Goal: Task Accomplishment & Management: Manage account settings

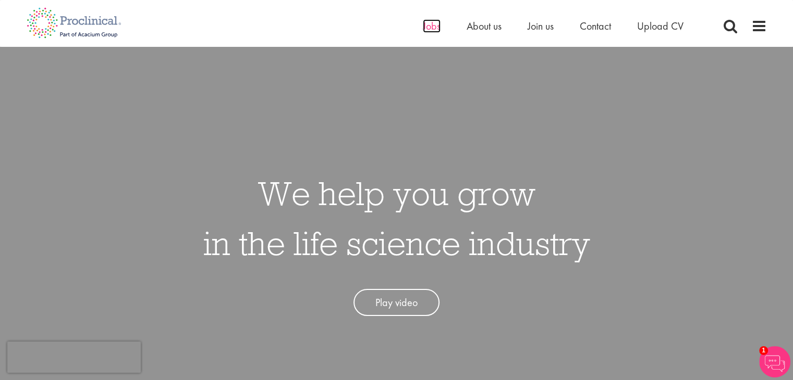
click at [430, 20] on span "Jobs" at bounding box center [432, 26] width 18 height 14
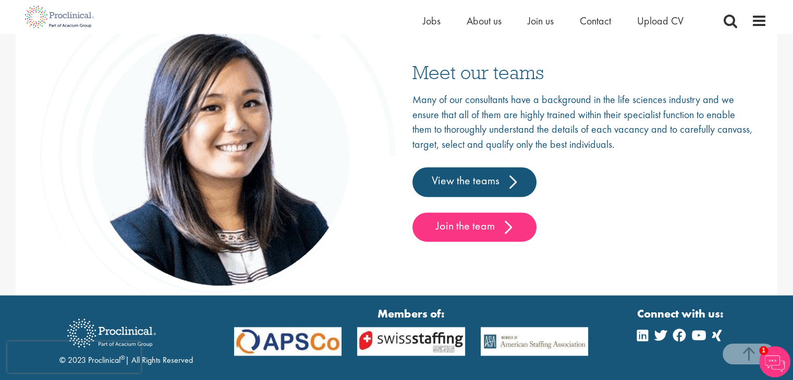
scroll to position [1609, 0]
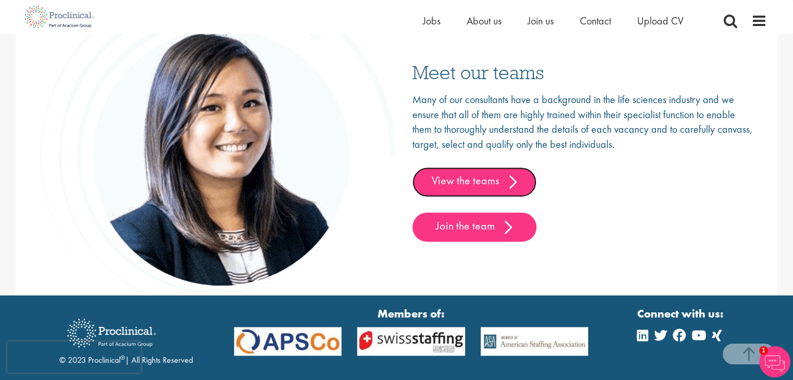
click at [457, 182] on link "View the teams" at bounding box center [474, 181] width 124 height 29
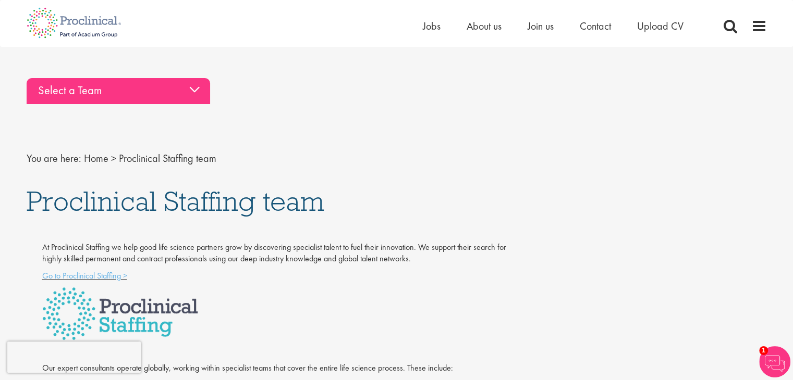
click at [192, 88] on div "Select a Team" at bounding box center [118, 91] width 183 height 26
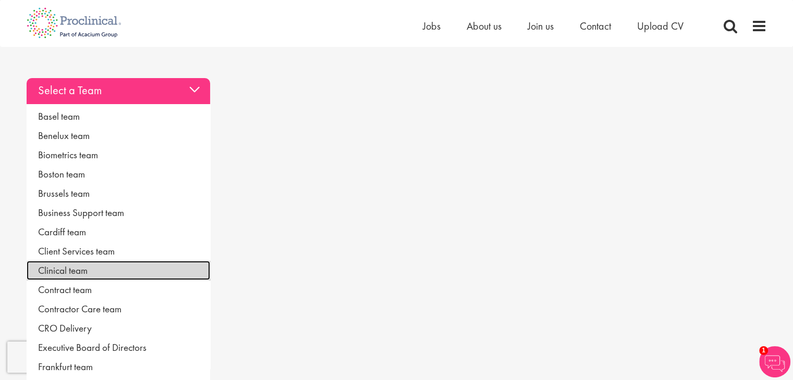
click at [83, 266] on link "Clinical team" at bounding box center [118, 270] width 183 height 19
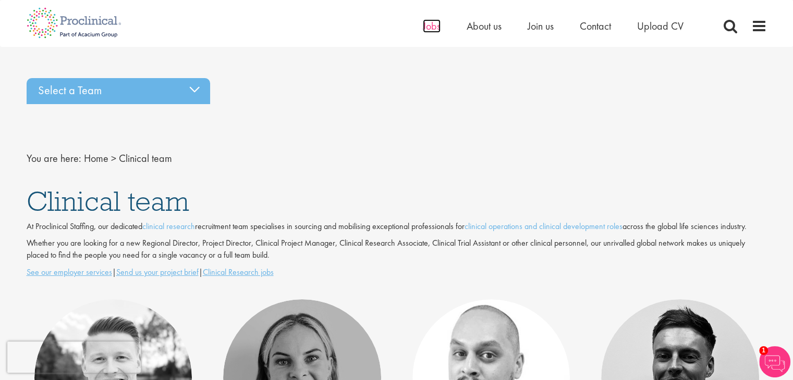
click at [430, 23] on span "Jobs" at bounding box center [432, 26] width 18 height 14
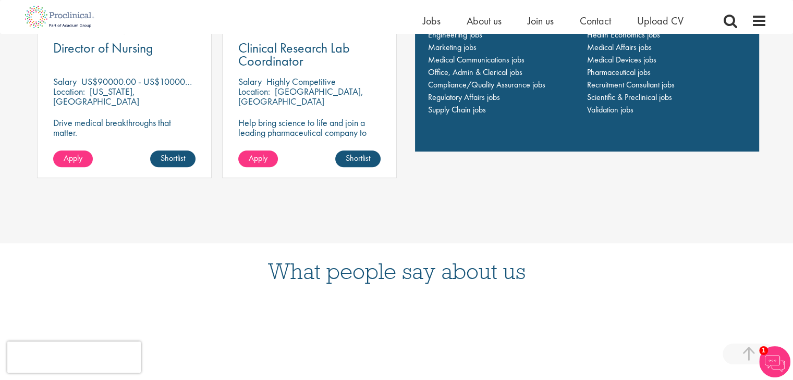
scroll to position [881, 0]
click at [369, 154] on link "Shortlist" at bounding box center [357, 159] width 45 height 17
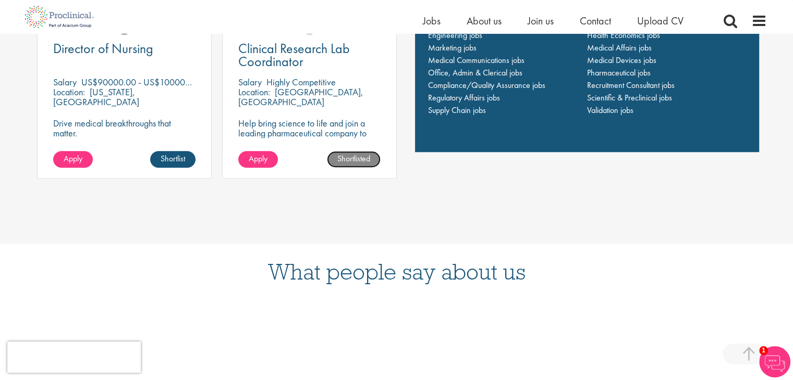
click at [364, 158] on link "Shortlisted" at bounding box center [354, 159] width 54 height 17
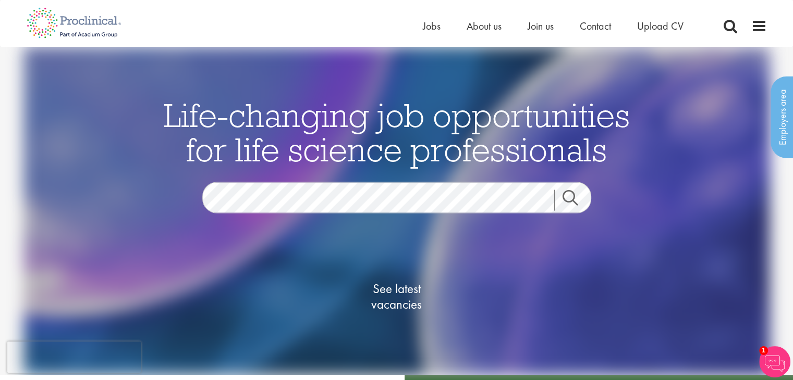
scroll to position [0, 0]
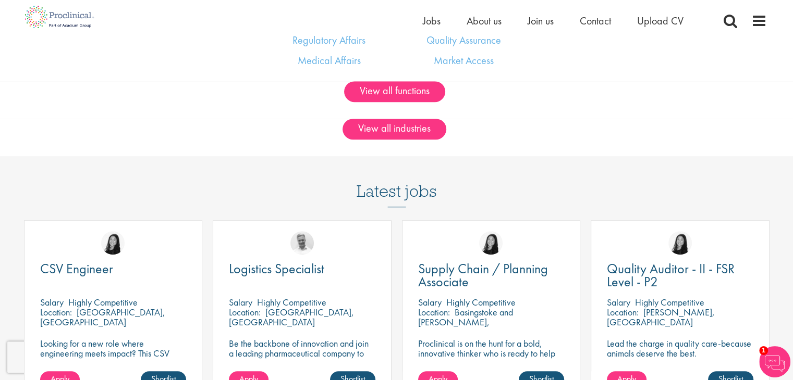
scroll to position [742, 0]
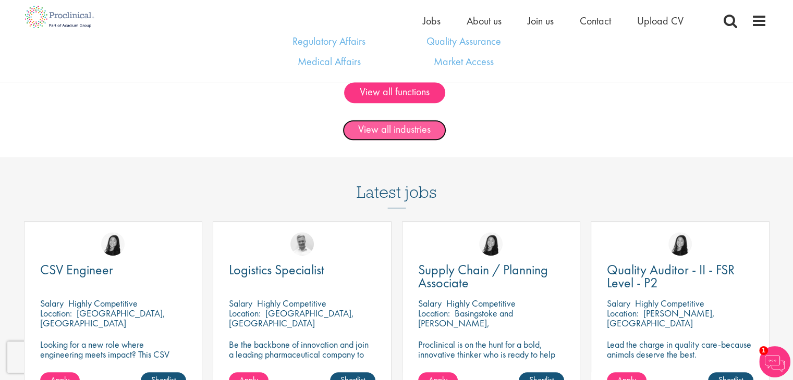
click at [401, 128] on link "View all industries" at bounding box center [394, 130] width 104 height 21
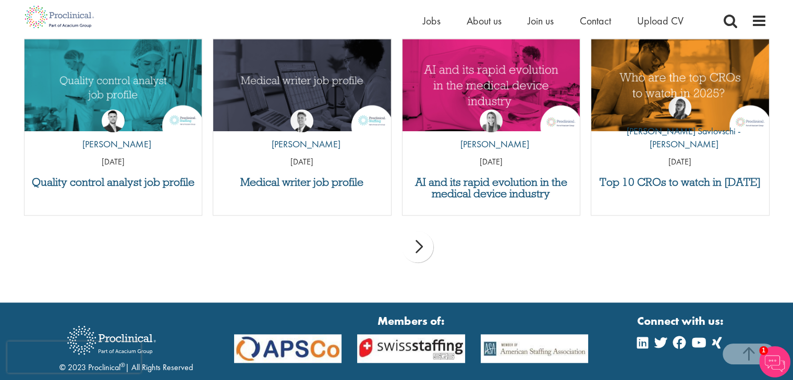
scroll to position [1115, 0]
